Goal: Find specific page/section: Find specific page/section

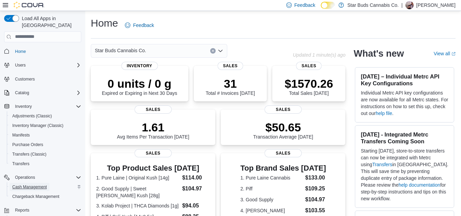
click at [34, 184] on span "Cash Management" at bounding box center [29, 186] width 34 height 5
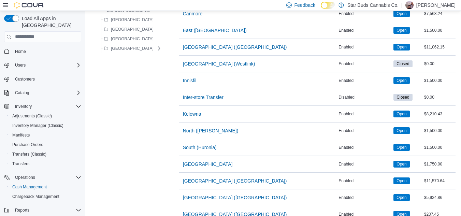
scroll to position [150, 0]
